Goal: Task Accomplishment & Management: Complete application form

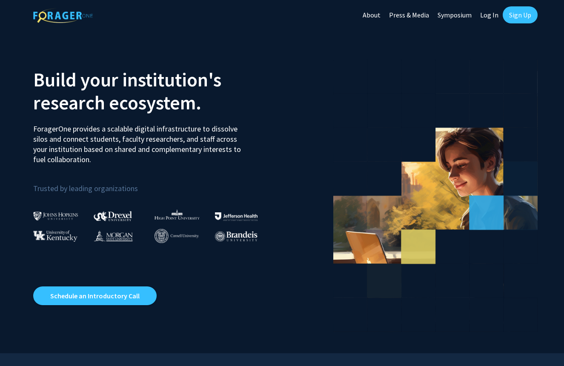
click at [498, 14] on link "Log In" at bounding box center [489, 15] width 27 height 30
select select
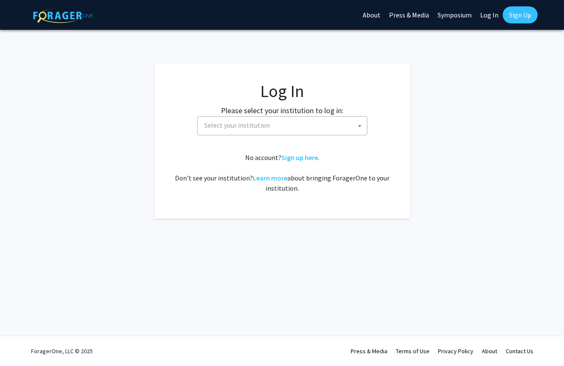
click at [353, 122] on span "Select your institution" at bounding box center [284, 125] width 166 height 17
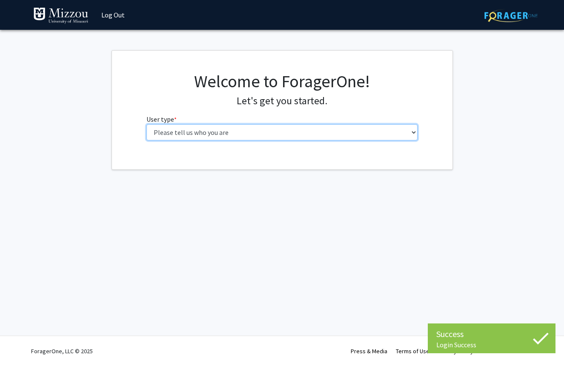
select select "1: undergrad"
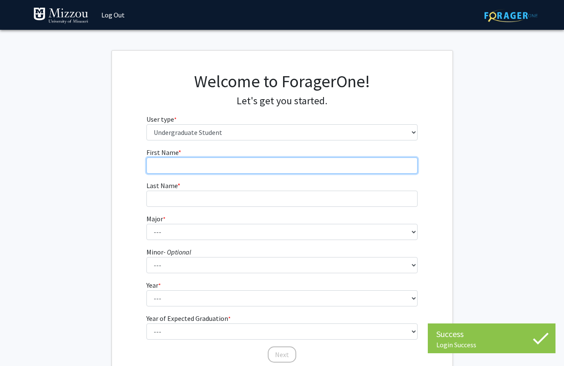
click at [344, 170] on input "First Name * required" at bounding box center [282, 166] width 271 height 16
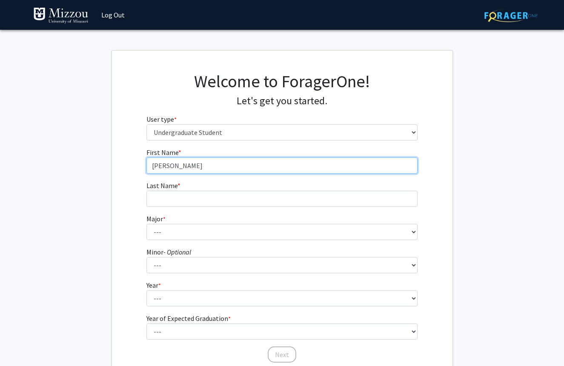
type input "[PERSON_NAME]"
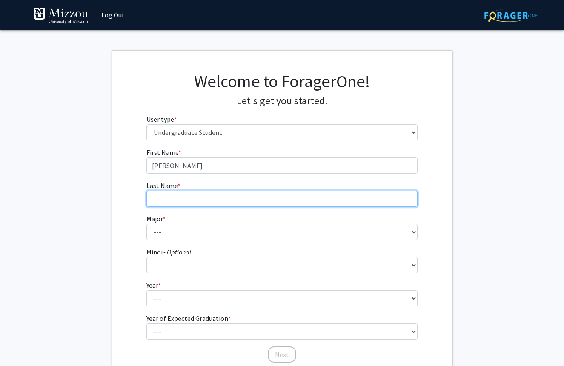
click at [334, 203] on input "Last Name * required" at bounding box center [282, 199] width 271 height 16
type input "[PERSON_NAME]"
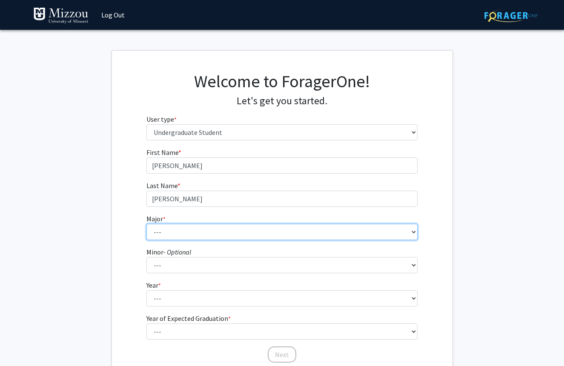
select select "72: 2564"
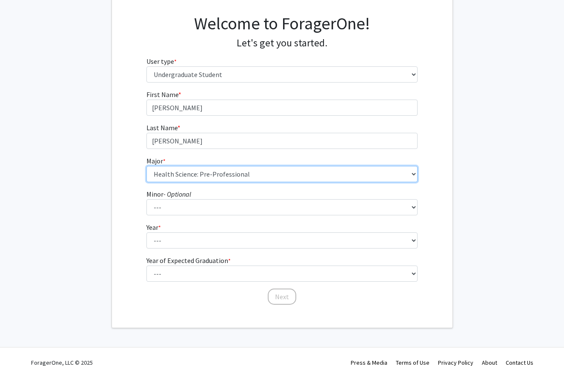
scroll to position [63, 0]
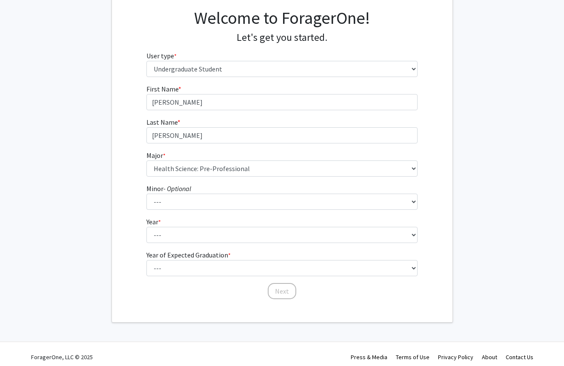
click at [262, 246] on form "First Name * required [PERSON_NAME] Last Name * required [PERSON_NAME] Major * …" at bounding box center [282, 188] width 271 height 208
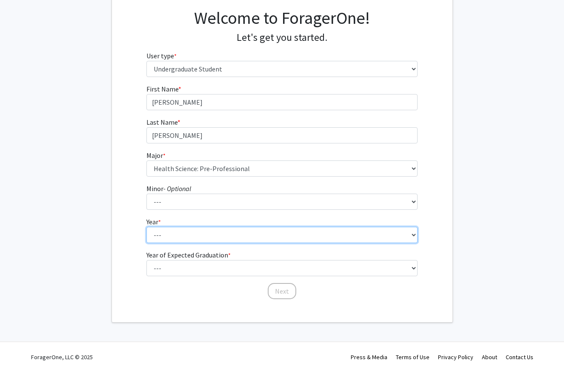
select select "1: first-year"
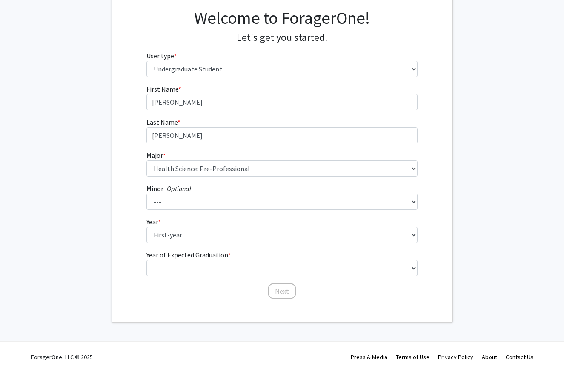
click at [262, 259] on fg-select "Year of Expected Graduation * required --- 2025 2026 2027 2028 2029 2030 2031 2…" at bounding box center [282, 263] width 271 height 26
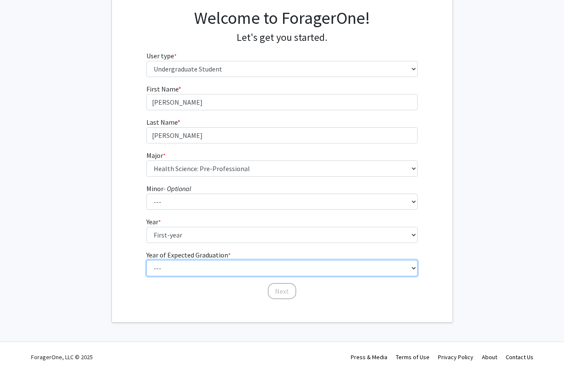
select select "5: 2029"
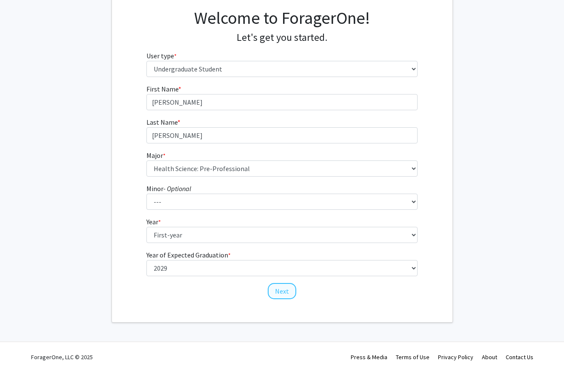
click at [282, 297] on button "Next" at bounding box center [282, 291] width 29 height 16
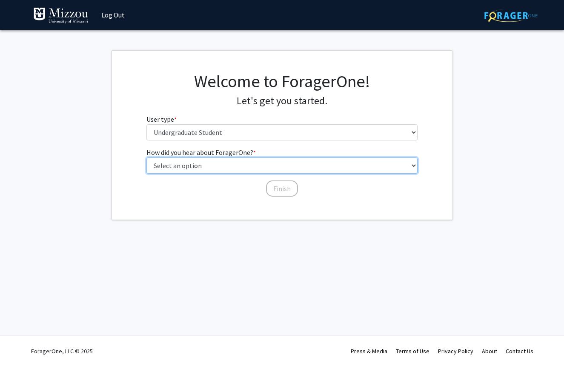
select select "3: university_website"
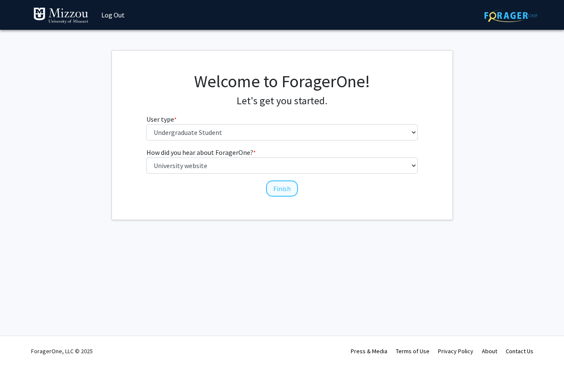
click at [288, 189] on button "Finish" at bounding box center [282, 189] width 32 height 16
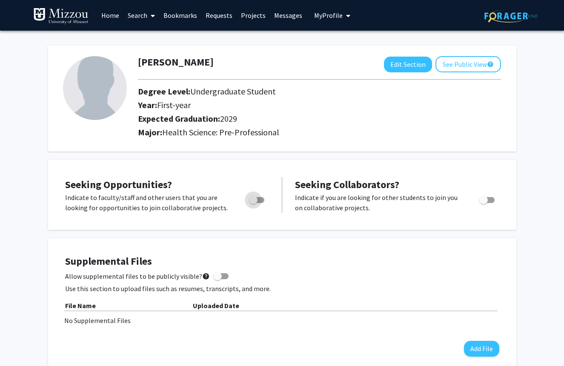
click at [258, 204] on label "Toggle" at bounding box center [255, 200] width 19 height 10
click at [253, 204] on input "Are you actively seeking opportunities?" at bounding box center [253, 203] width 0 height 0
checkbox input "true"
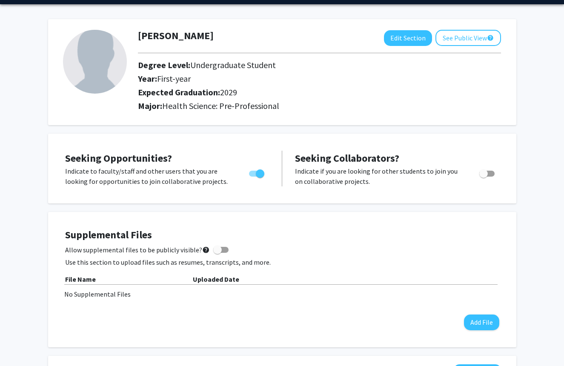
scroll to position [29, 0]
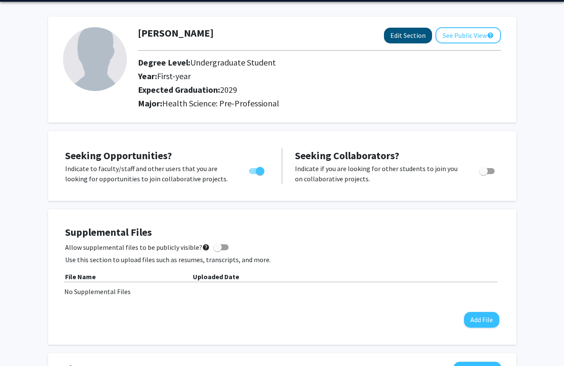
click at [422, 41] on button "Edit Section" at bounding box center [408, 36] width 48 height 16
select select "first-year"
select select "2029"
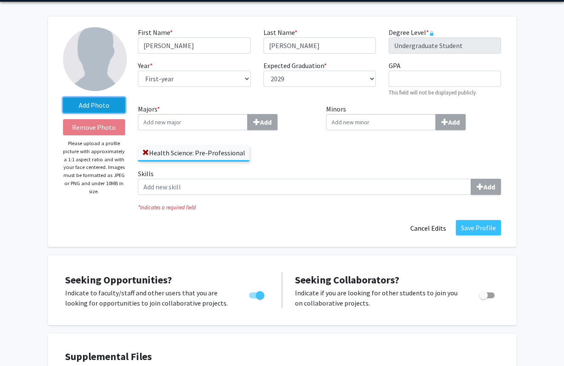
click at [103, 106] on label "Add Photo" at bounding box center [94, 105] width 63 height 15
click at [0, 0] on input "Add Photo" at bounding box center [0, 0] width 0 height 0
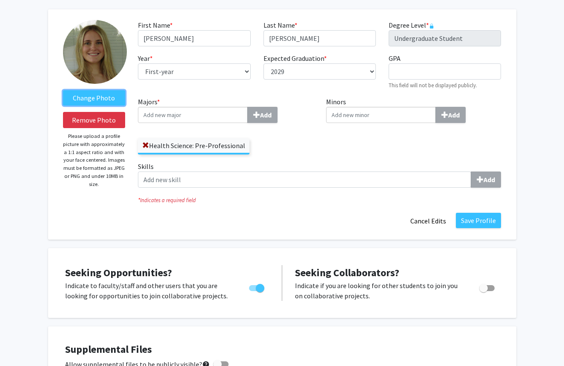
scroll to position [37, 0]
click at [494, 219] on button "Save Profile" at bounding box center [478, 220] width 45 height 15
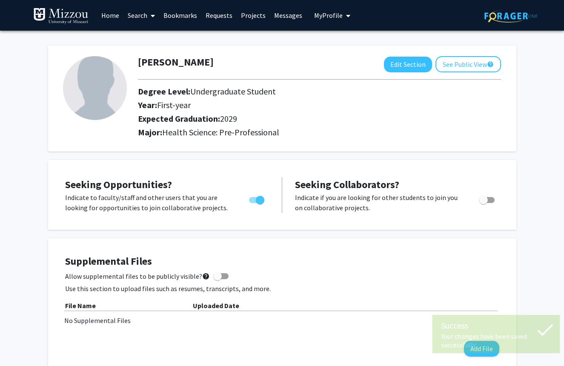
scroll to position [0, 0]
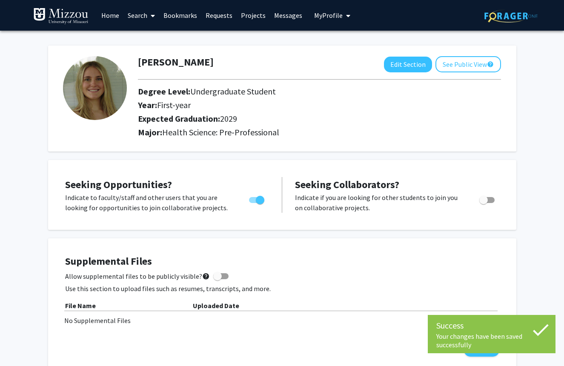
click at [346, 18] on icon "My profile dropdown to access profile and logout" at bounding box center [348, 15] width 4 height 7
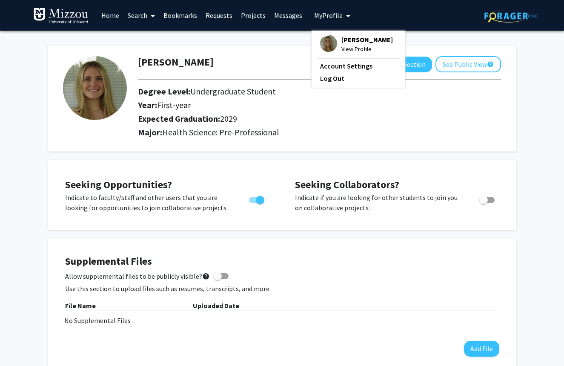
click at [152, 17] on icon at bounding box center [153, 15] width 4 height 7
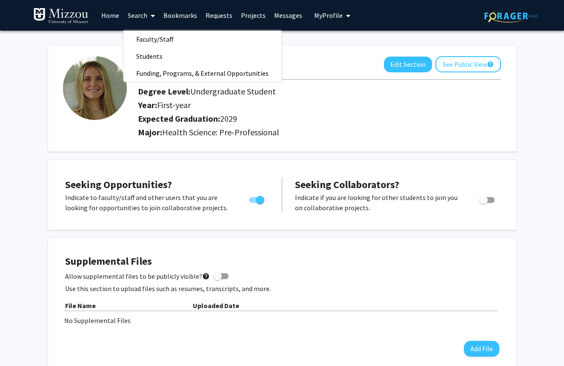
click at [528, 17] on img at bounding box center [511, 15] width 53 height 13
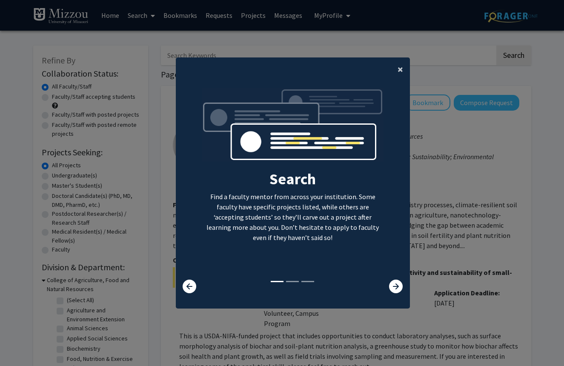
click at [403, 63] on span "×" at bounding box center [401, 69] width 6 height 13
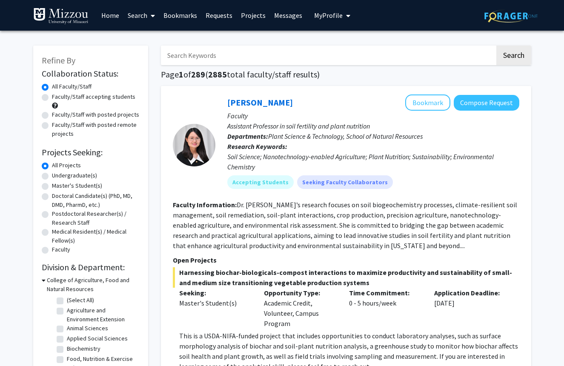
click at [346, 18] on icon "My profile dropdown to access profile and logout" at bounding box center [348, 15] width 4 height 7
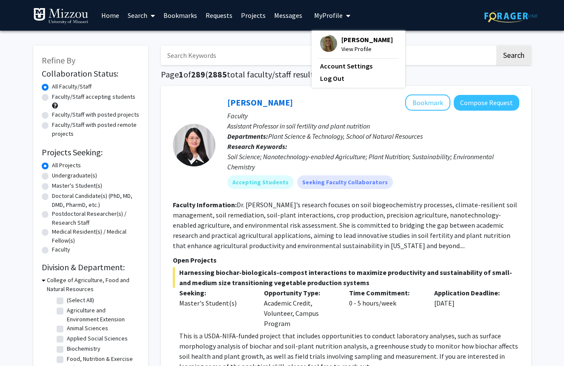
click at [349, 43] on span "[PERSON_NAME]" at bounding box center [368, 39] width 52 height 9
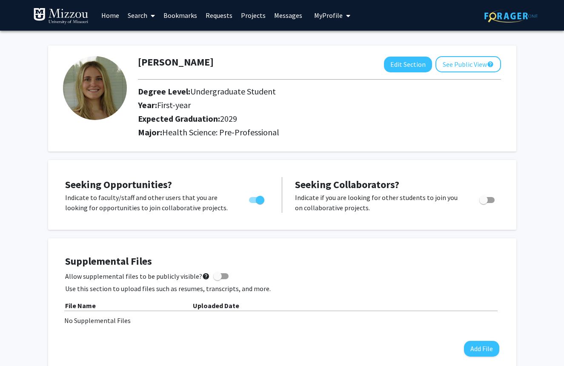
click at [193, 17] on link "Bookmarks" at bounding box center [180, 15] width 42 height 30
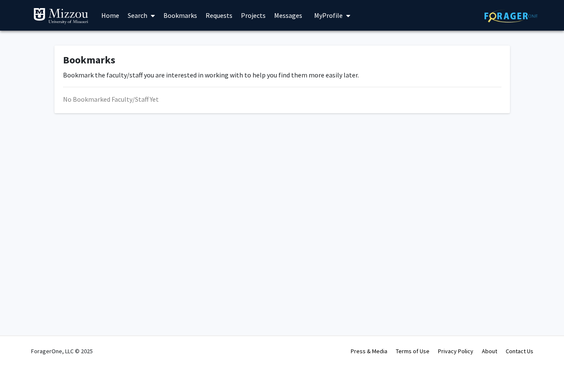
click at [525, 10] on img at bounding box center [511, 15] width 53 height 13
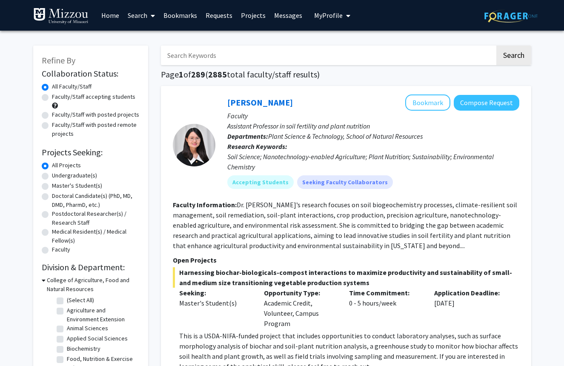
click at [117, 18] on link "Home" at bounding box center [110, 15] width 26 height 30
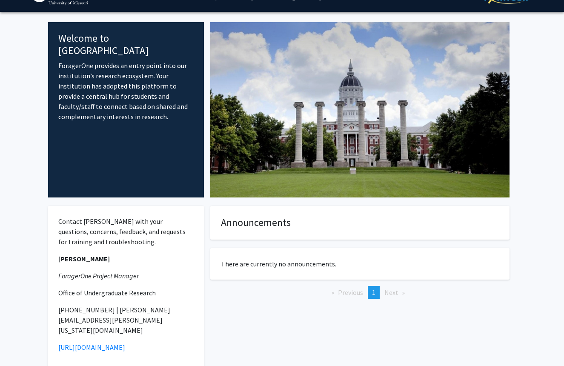
click at [145, 75] on p "ForagerOne provides an entry point into our institution’s research ecosystem. Y…" at bounding box center [126, 90] width 136 height 61
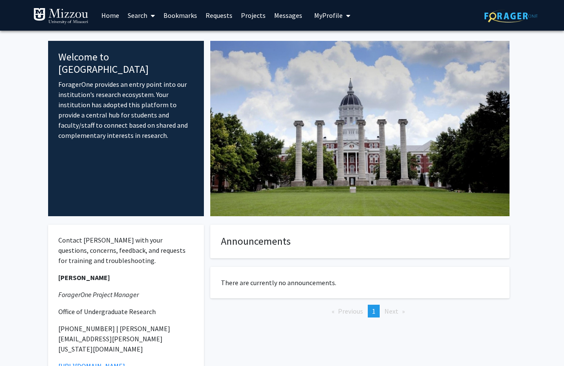
click at [350, 20] on div "Skip navigation Home Search Bookmarks Requests Projects Messages My Profile [PE…" at bounding box center [282, 15] width 511 height 31
click at [335, 12] on span "My Profile" at bounding box center [328, 15] width 29 height 9
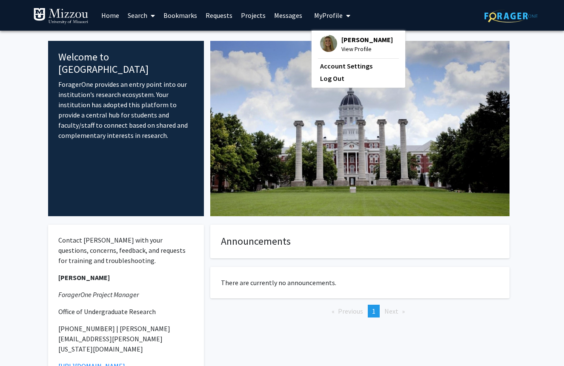
click at [336, 43] on div "[PERSON_NAME] View Profile" at bounding box center [356, 44] width 73 height 19
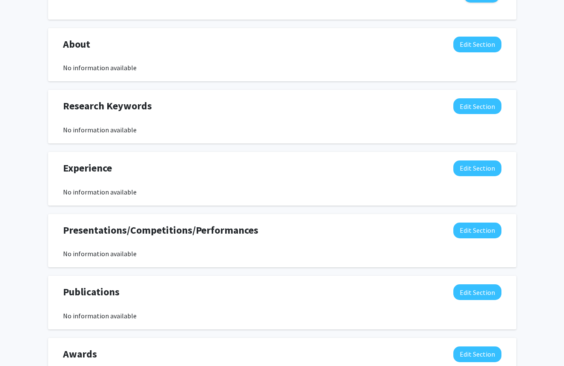
scroll to position [324, 0]
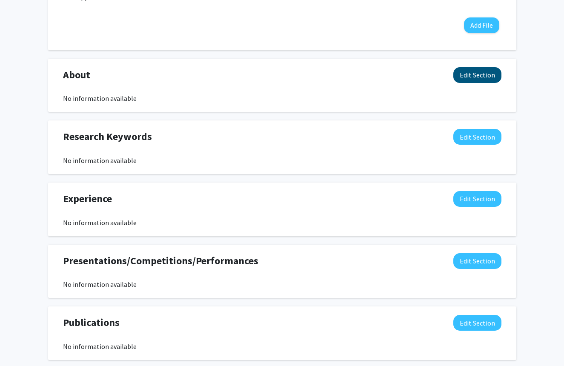
click at [490, 75] on button "Edit Section" at bounding box center [478, 75] width 48 height 16
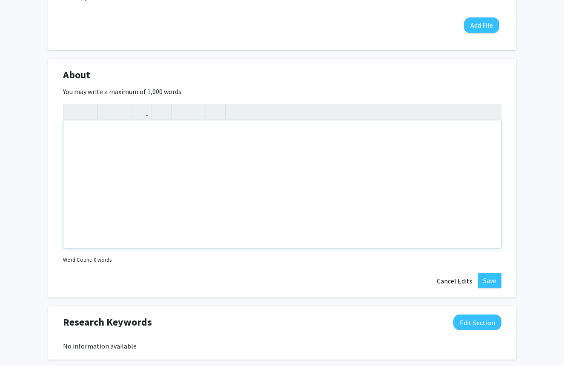
click at [410, 197] on div "Note to users with screen readers: Please deactivate our accessibility plugin f…" at bounding box center [282, 185] width 438 height 128
click at [541, 123] on div "[PERSON_NAME] Edit Section See Public View help Degree Level: Undergraduate Stu…" at bounding box center [282, 171] width 564 height 929
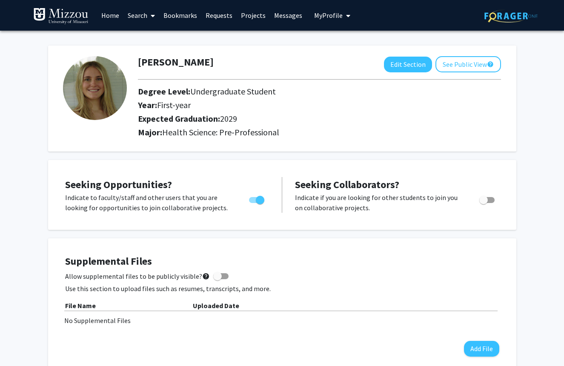
scroll to position [0, 0]
